Goal: Information Seeking & Learning: Learn about a topic

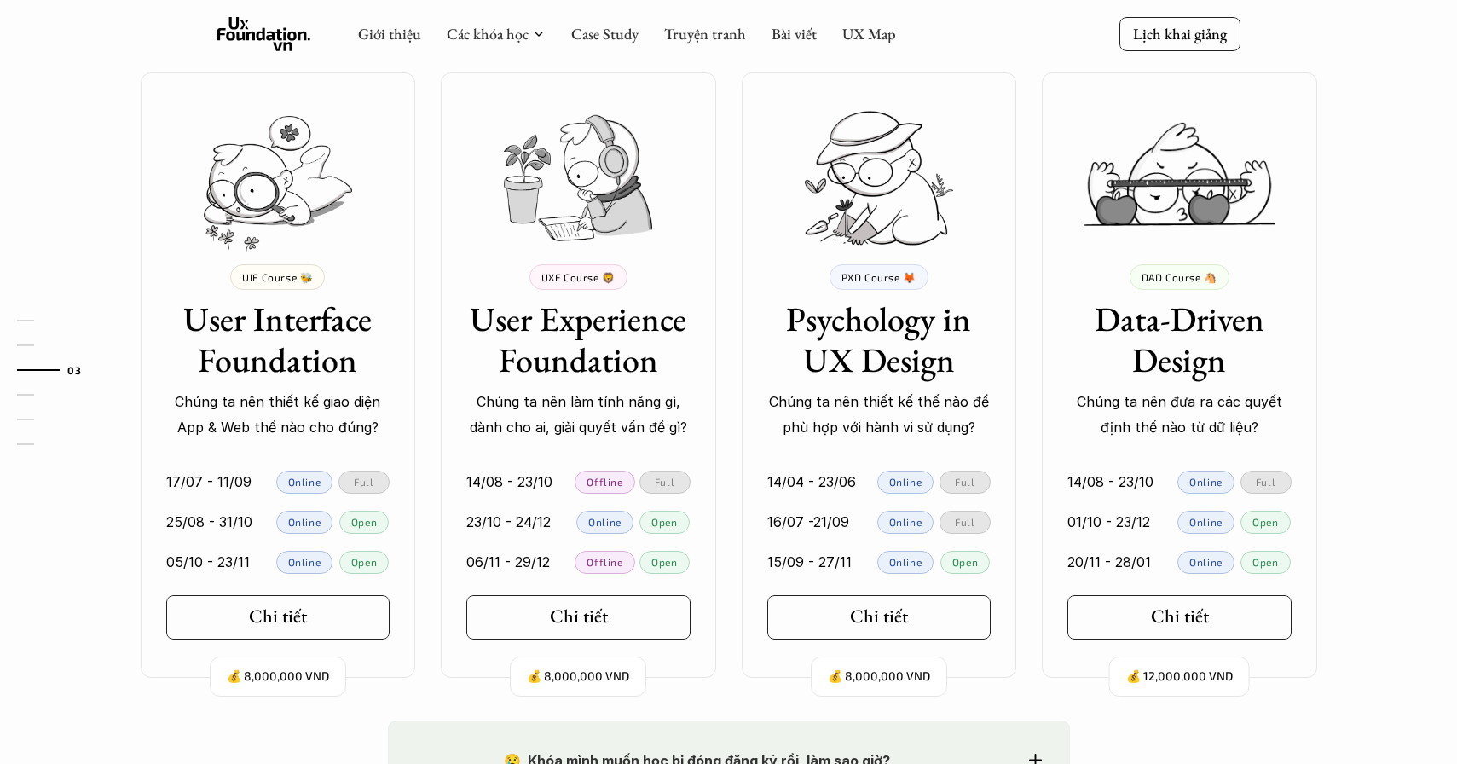
scroll to position [1521, 0]
click at [860, 195] on img at bounding box center [879, 177] width 148 height 134
click at [817, 623] on link "Chi tiết" at bounding box center [880, 616] width 224 height 44
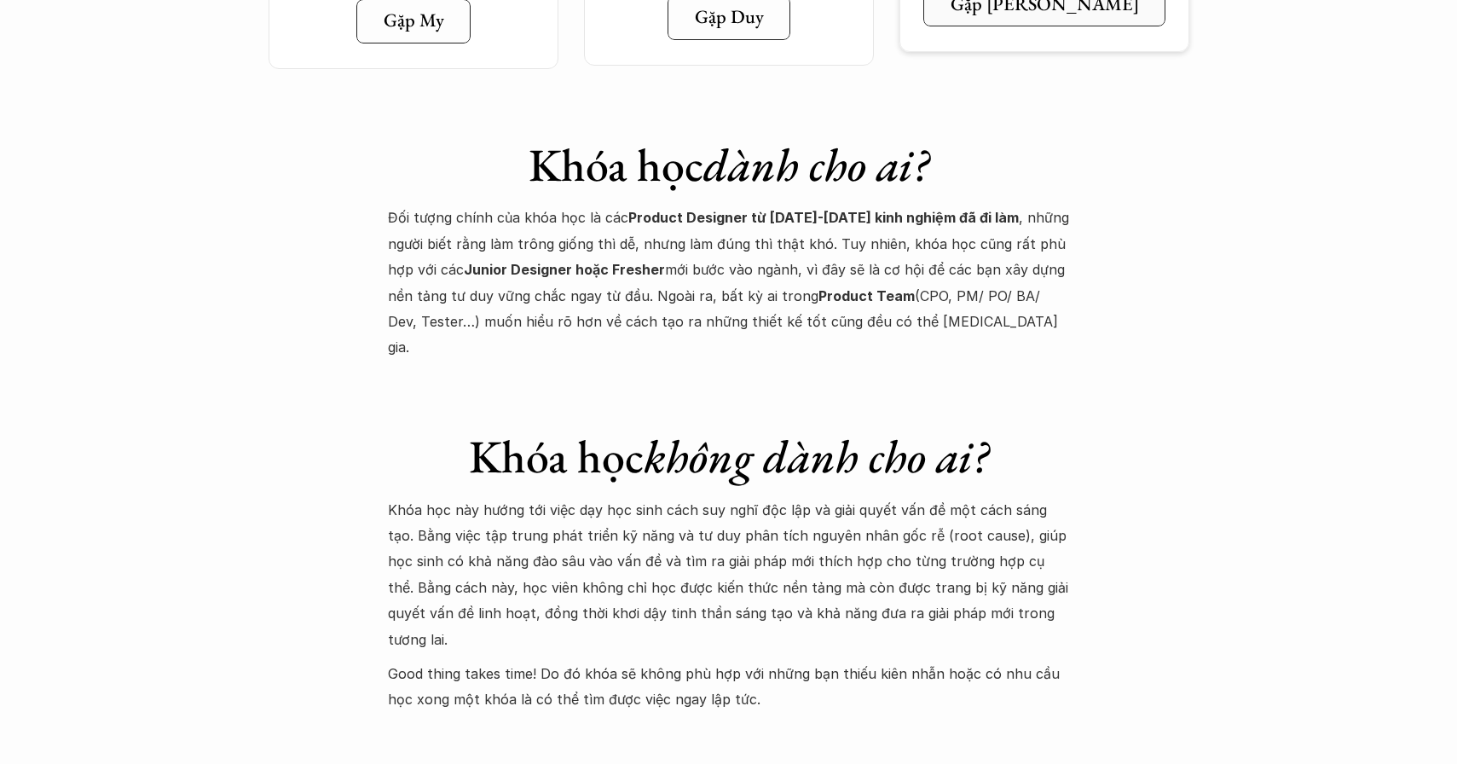
scroll to position [6533, 0]
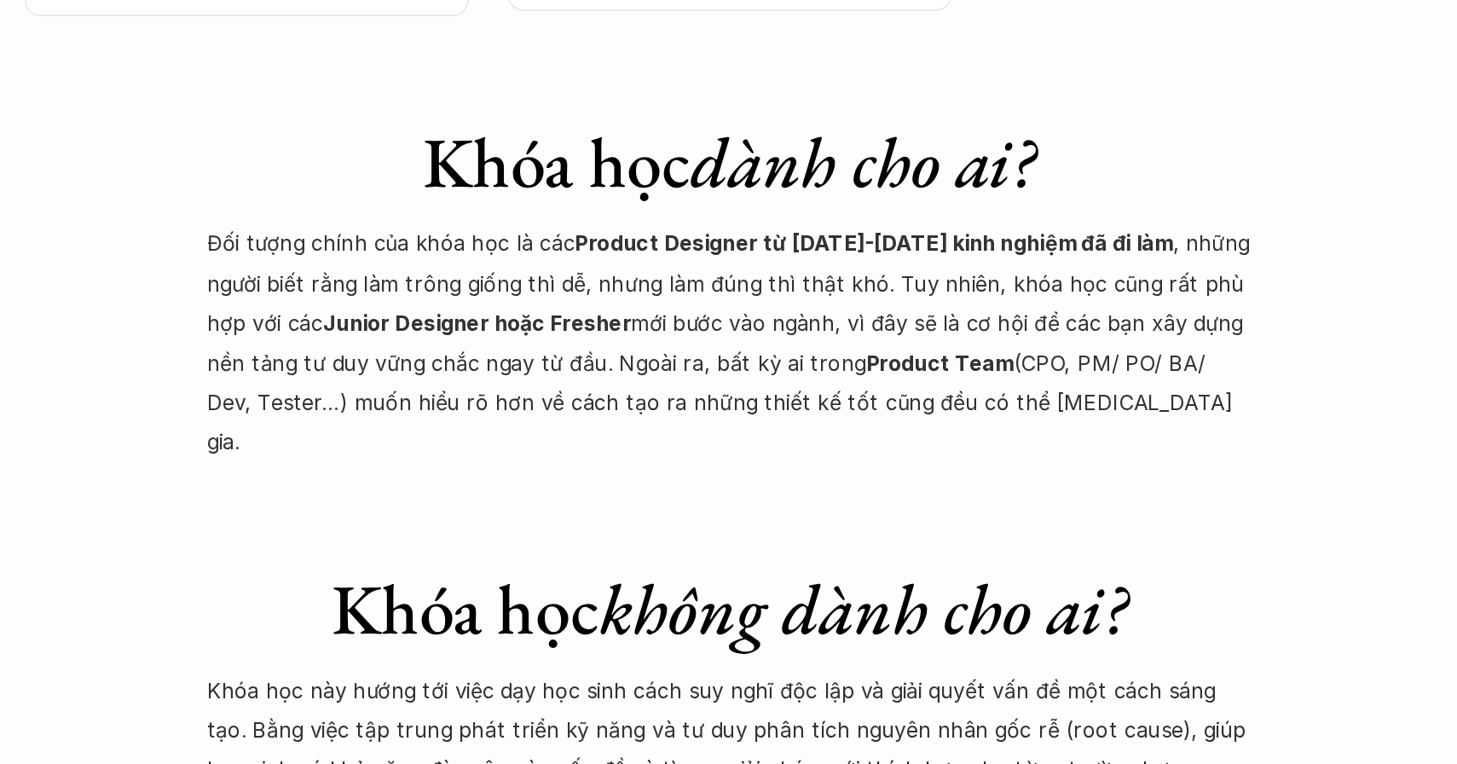
click at [742, 204] on p "Đối tượng chính của khóa học là các Product Designer từ [DATE]-[DATE] kinh nghi…" at bounding box center [729, 281] width 682 height 155
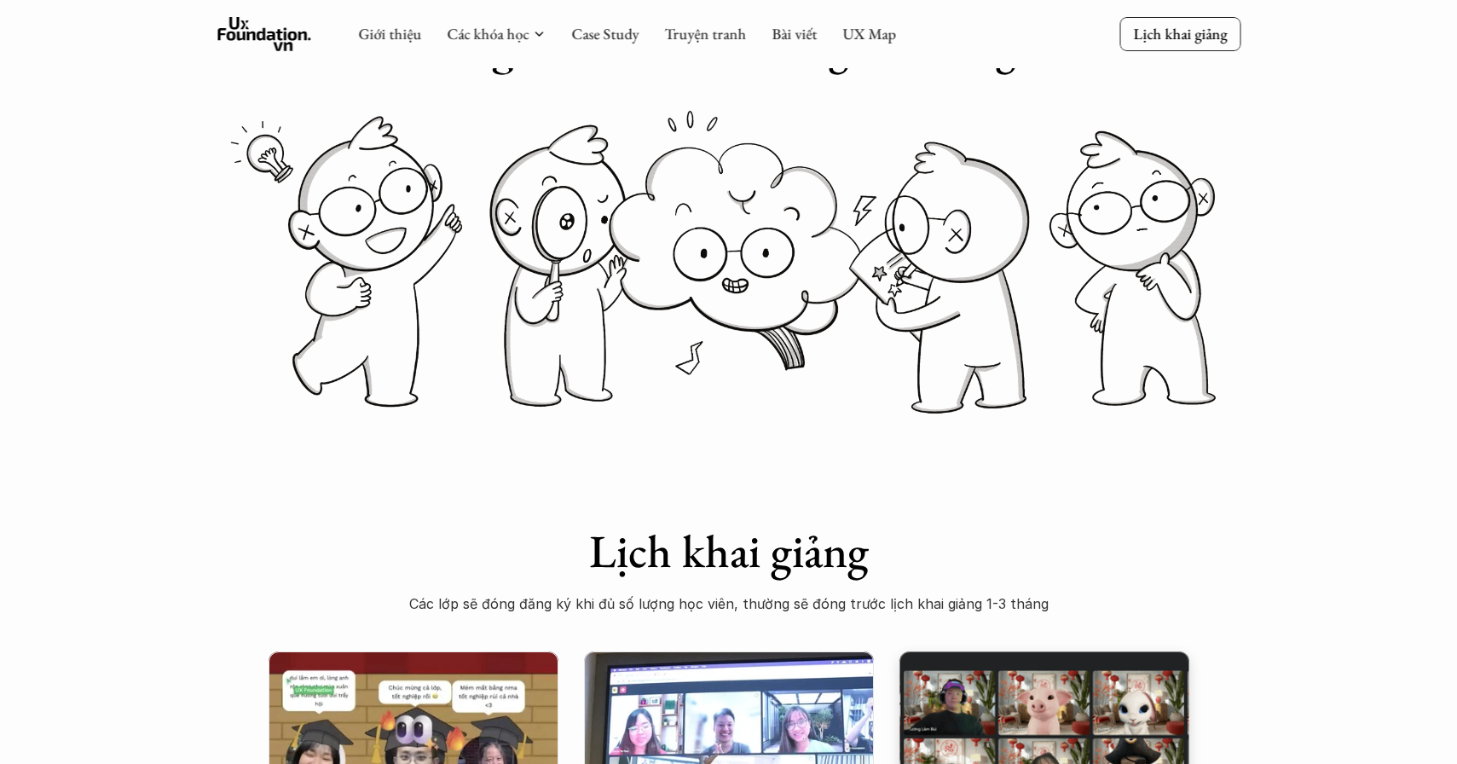
scroll to position [0, 0]
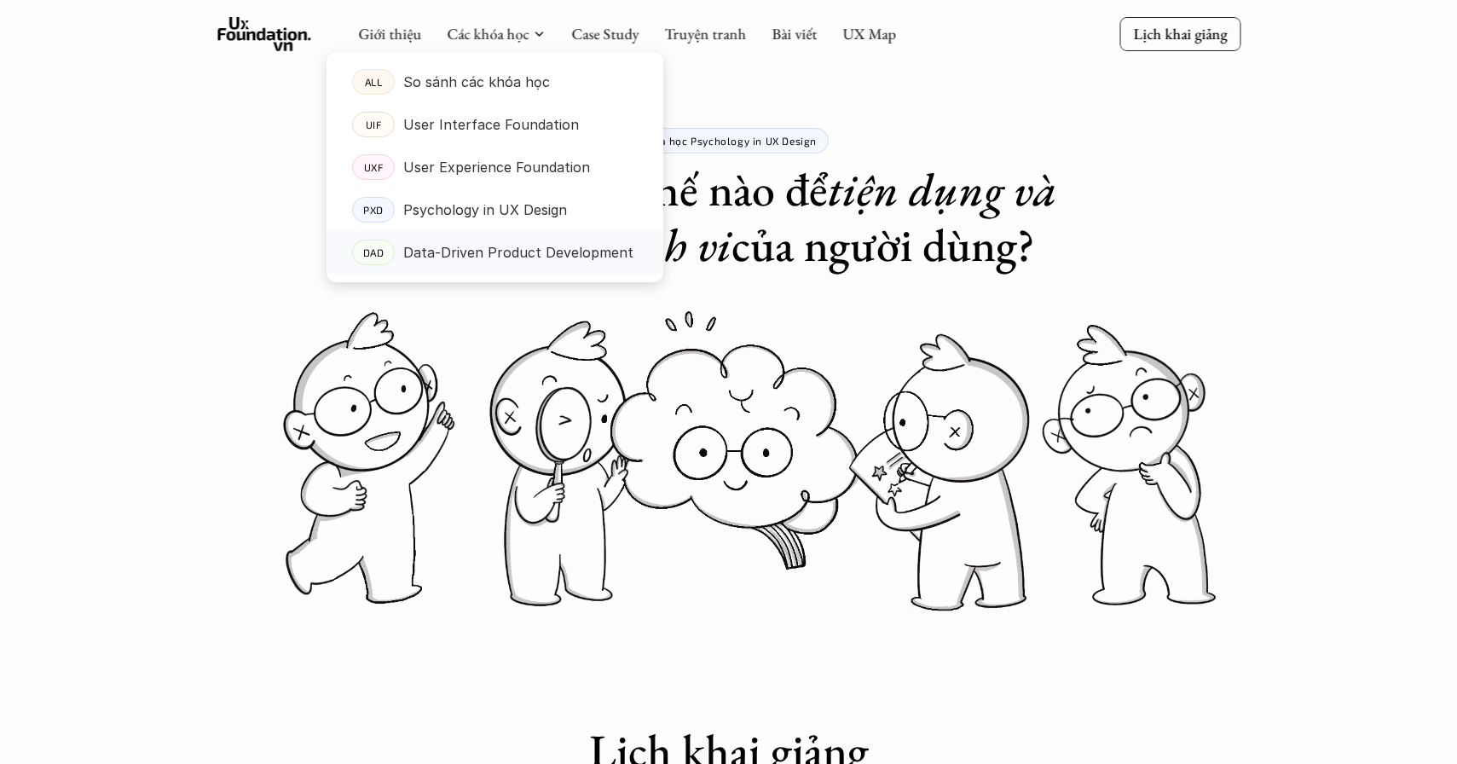
click at [498, 246] on p "Data-Driven Product Development" at bounding box center [518, 253] width 230 height 26
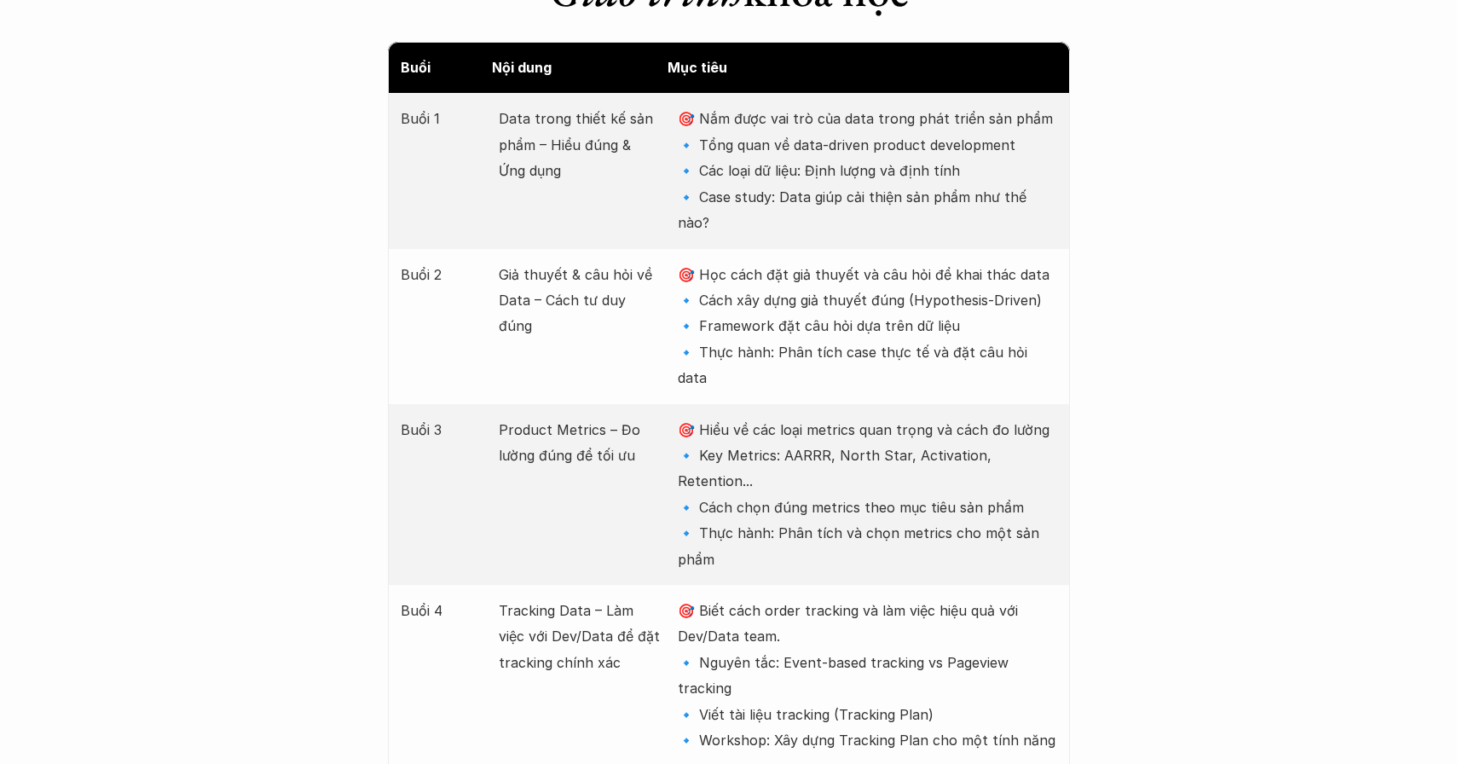
scroll to position [2233, 0]
